Goal: Information Seeking & Learning: Learn about a topic

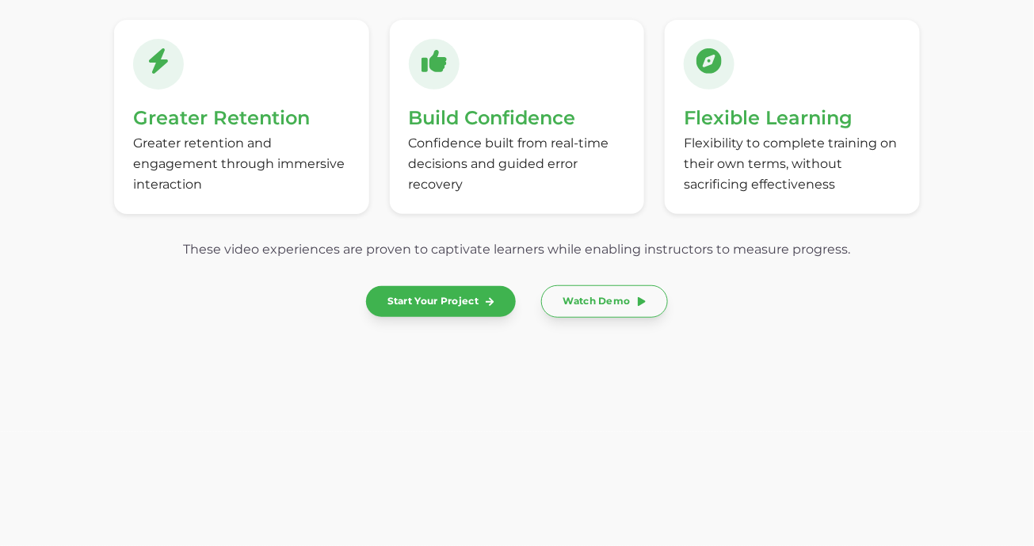
scroll to position [4696, 0]
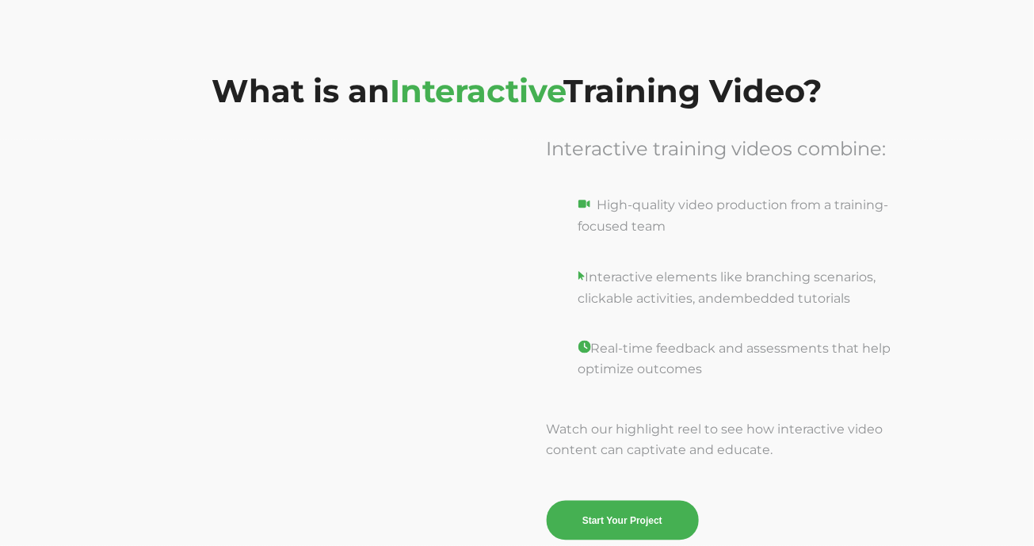
scroll to position [2234, 0]
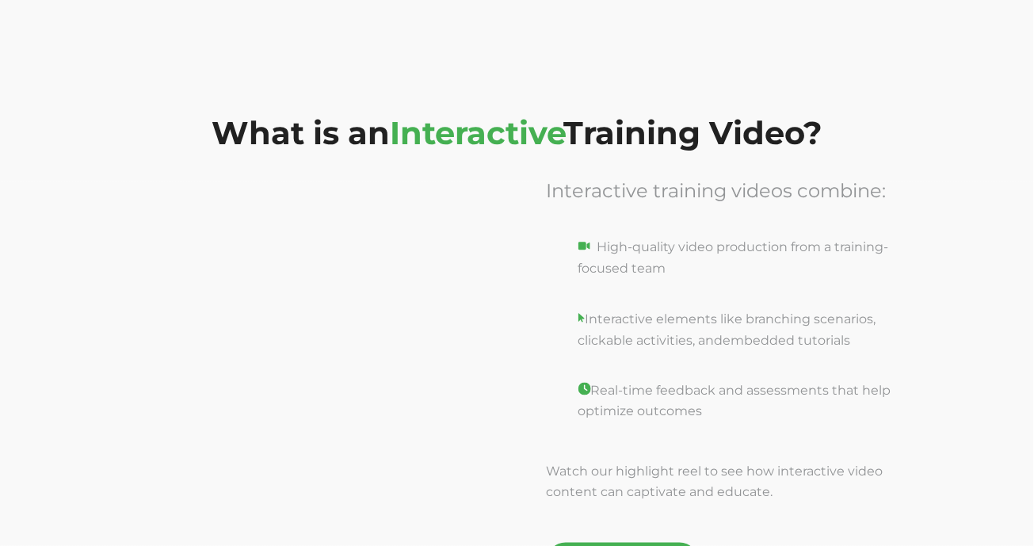
click at [805, 52] on div "What is an Interactive Training Video?" at bounding box center [517, 91] width 1034 height 181
click at [707, 59] on div "What is an Interactive Training Video?" at bounding box center [517, 91] width 1034 height 181
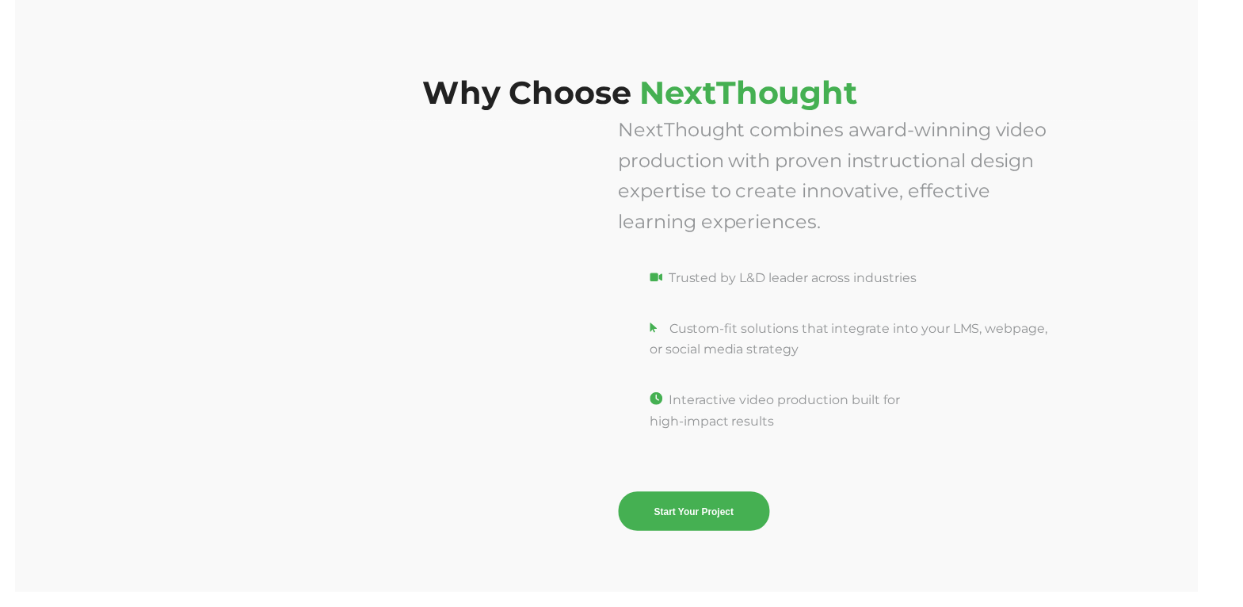
scroll to position [6139, 0]
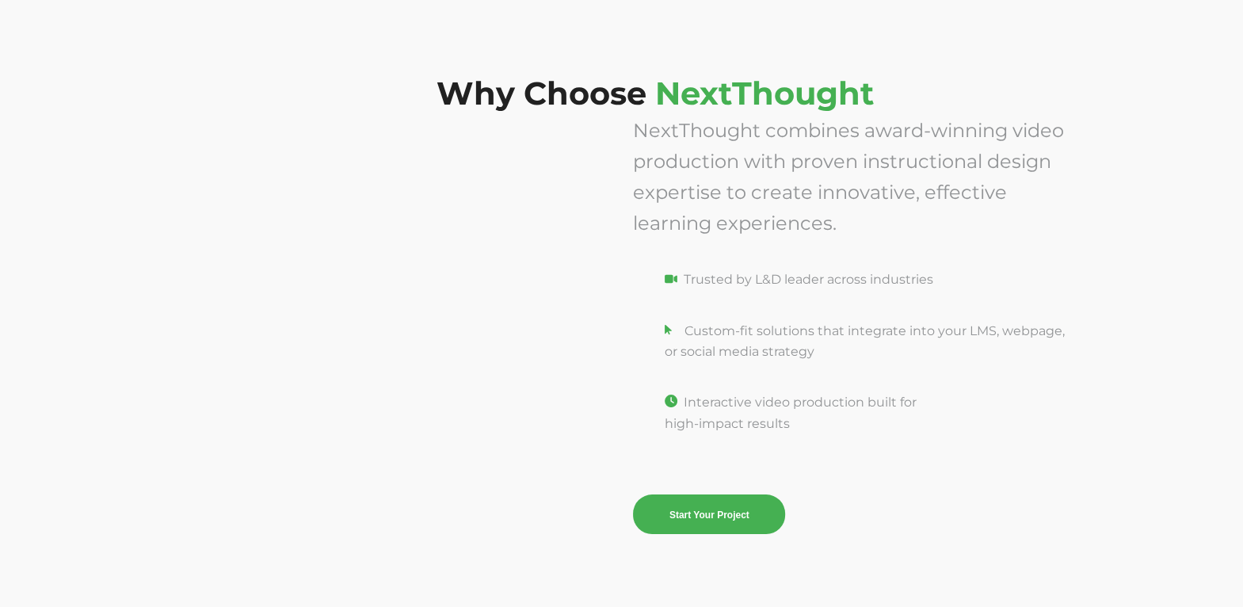
click at [375, 490] on div at bounding box center [387, 461] width 349 height 119
click at [322, 479] on div at bounding box center [387, 461] width 349 height 119
